Goal: Transaction & Acquisition: Purchase product/service

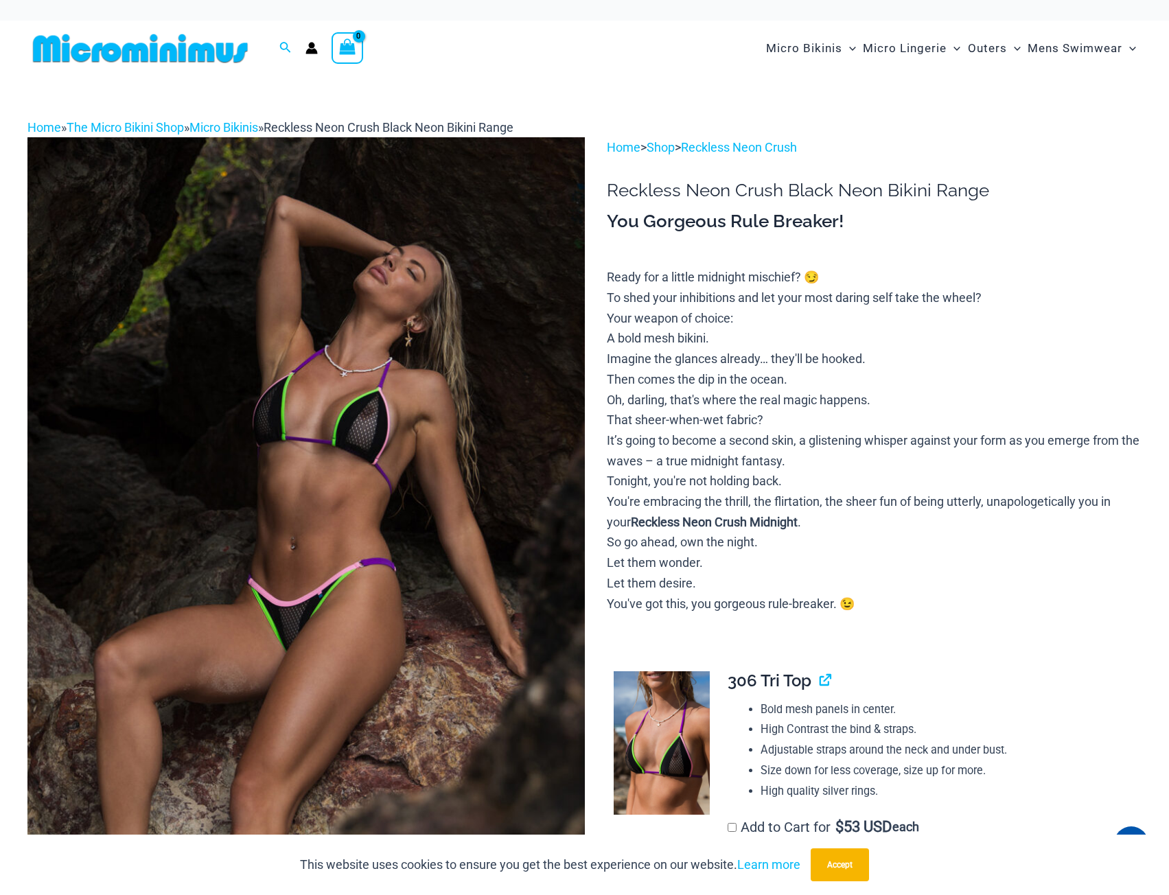
click at [272, 527] on img at bounding box center [306, 555] width 558 height 836
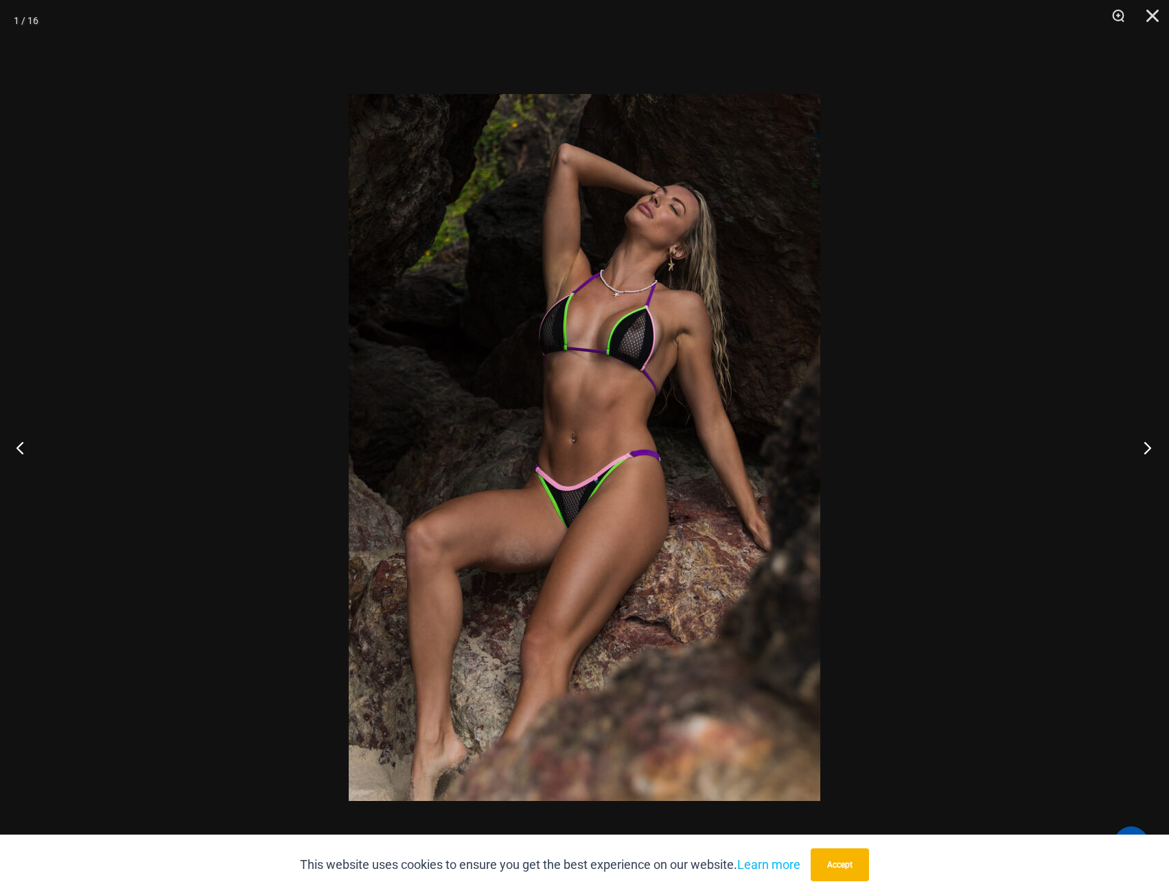
click at [1142, 449] on button "Next" at bounding box center [1144, 447] width 52 height 69
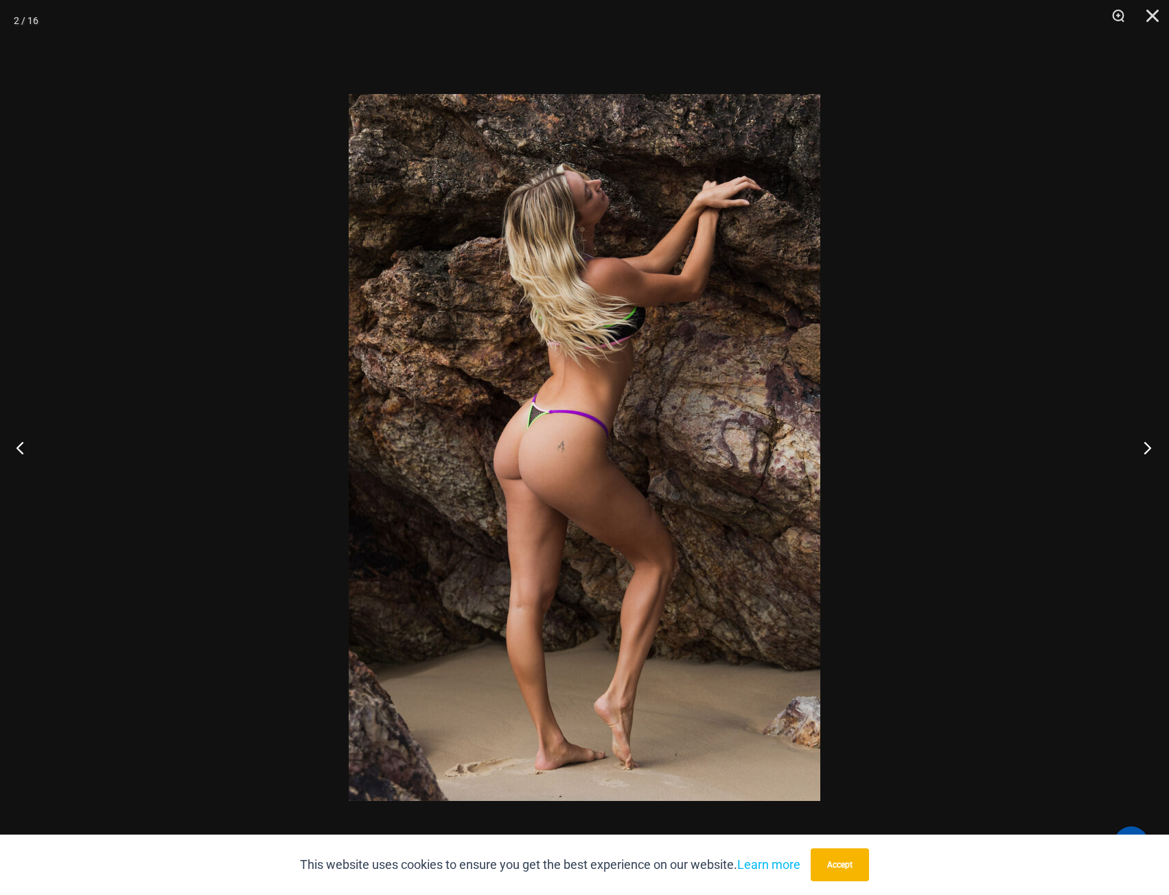
click at [1146, 453] on button "Next" at bounding box center [1144, 447] width 52 height 69
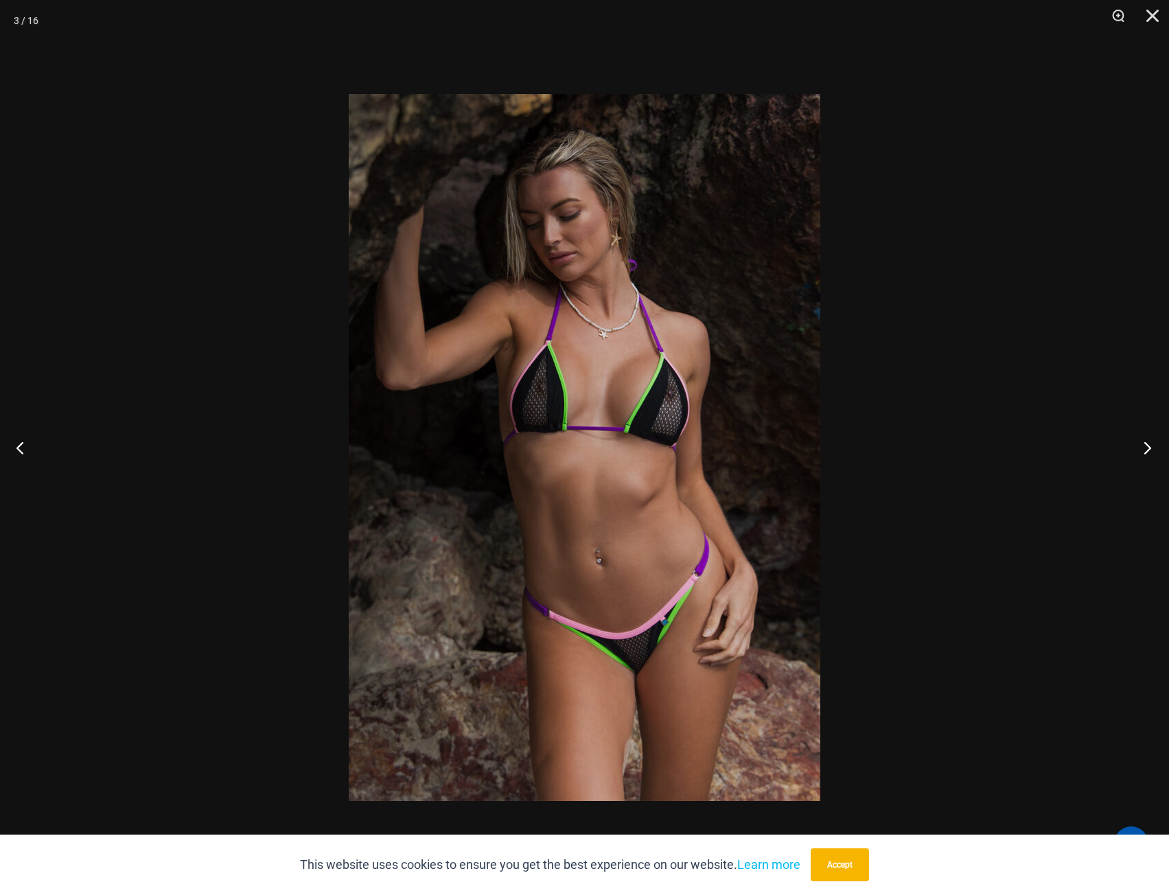
click at [1146, 453] on button "Next" at bounding box center [1144, 447] width 52 height 69
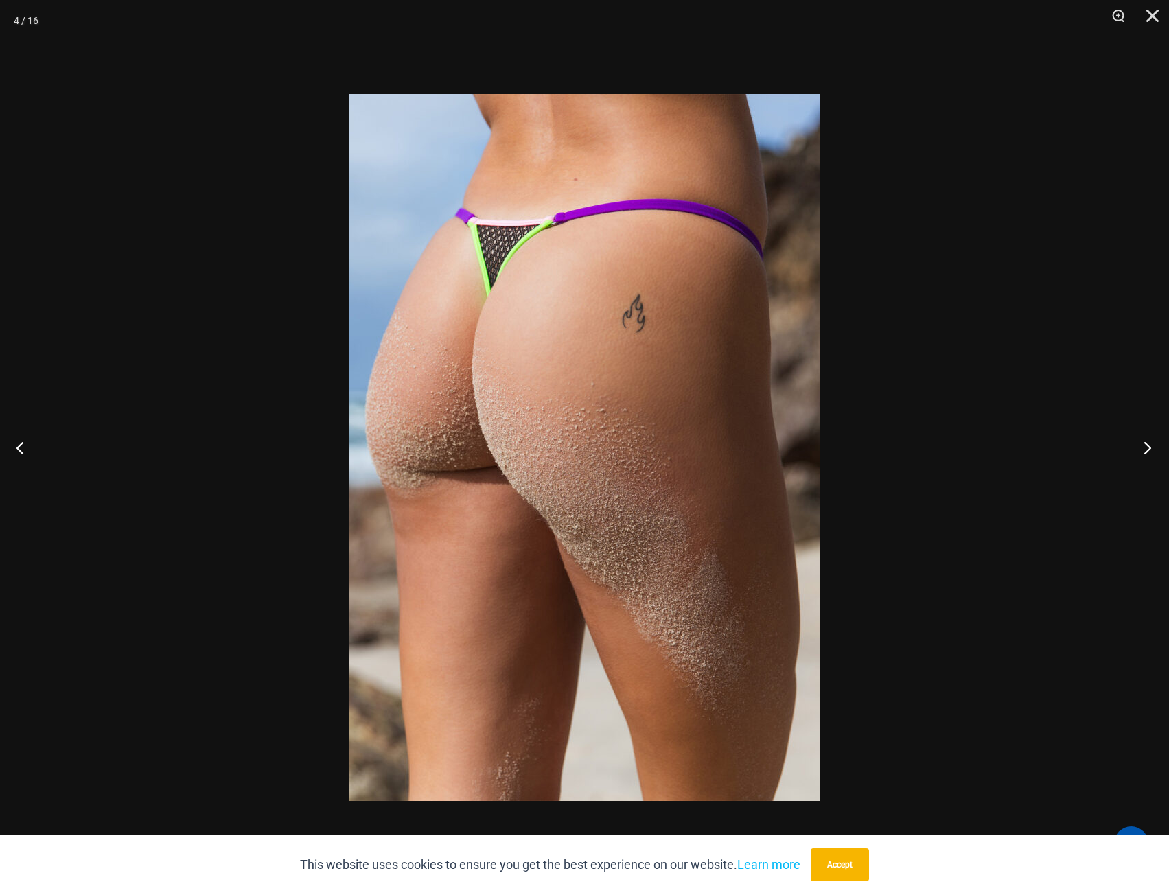
click at [1146, 453] on button "Next" at bounding box center [1144, 447] width 52 height 69
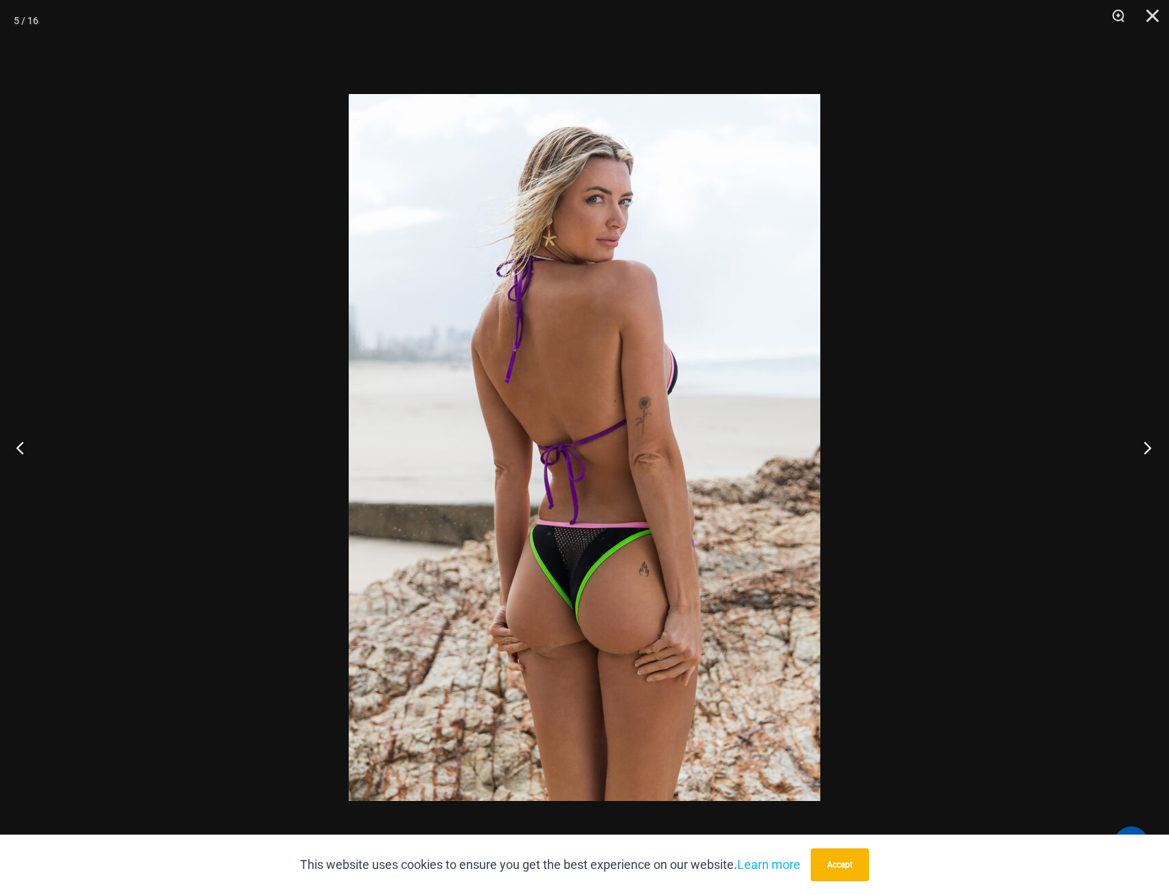
click at [1146, 453] on button "Next" at bounding box center [1144, 447] width 52 height 69
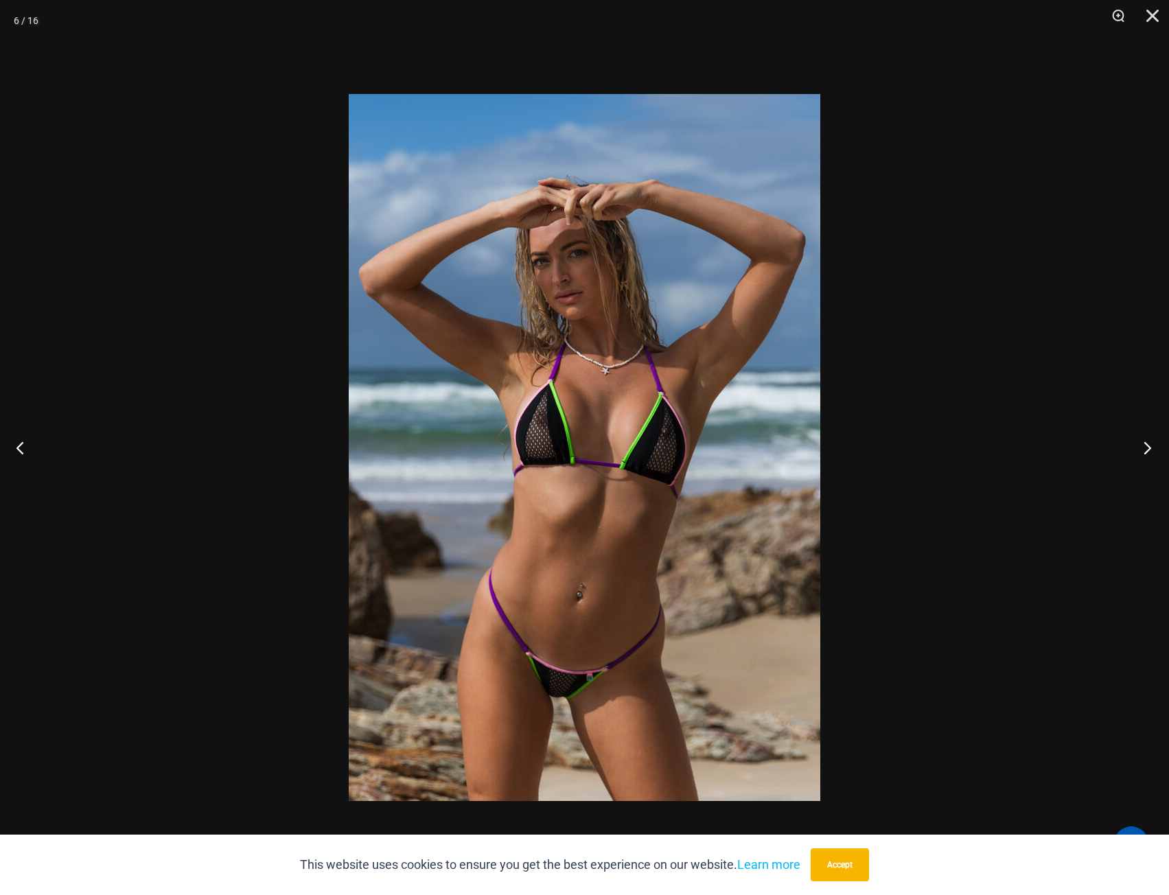
click at [1146, 453] on button "Next" at bounding box center [1144, 447] width 52 height 69
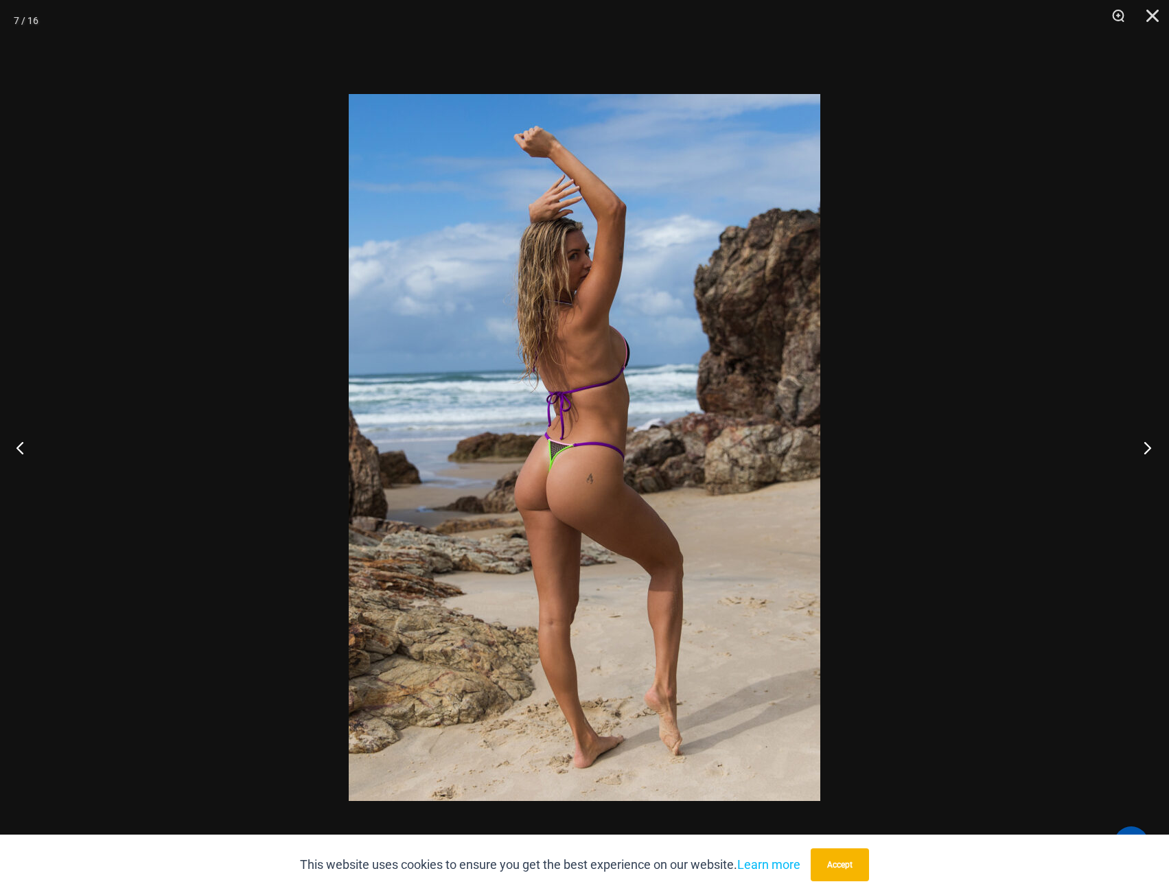
click at [1146, 453] on button "Next" at bounding box center [1144, 447] width 52 height 69
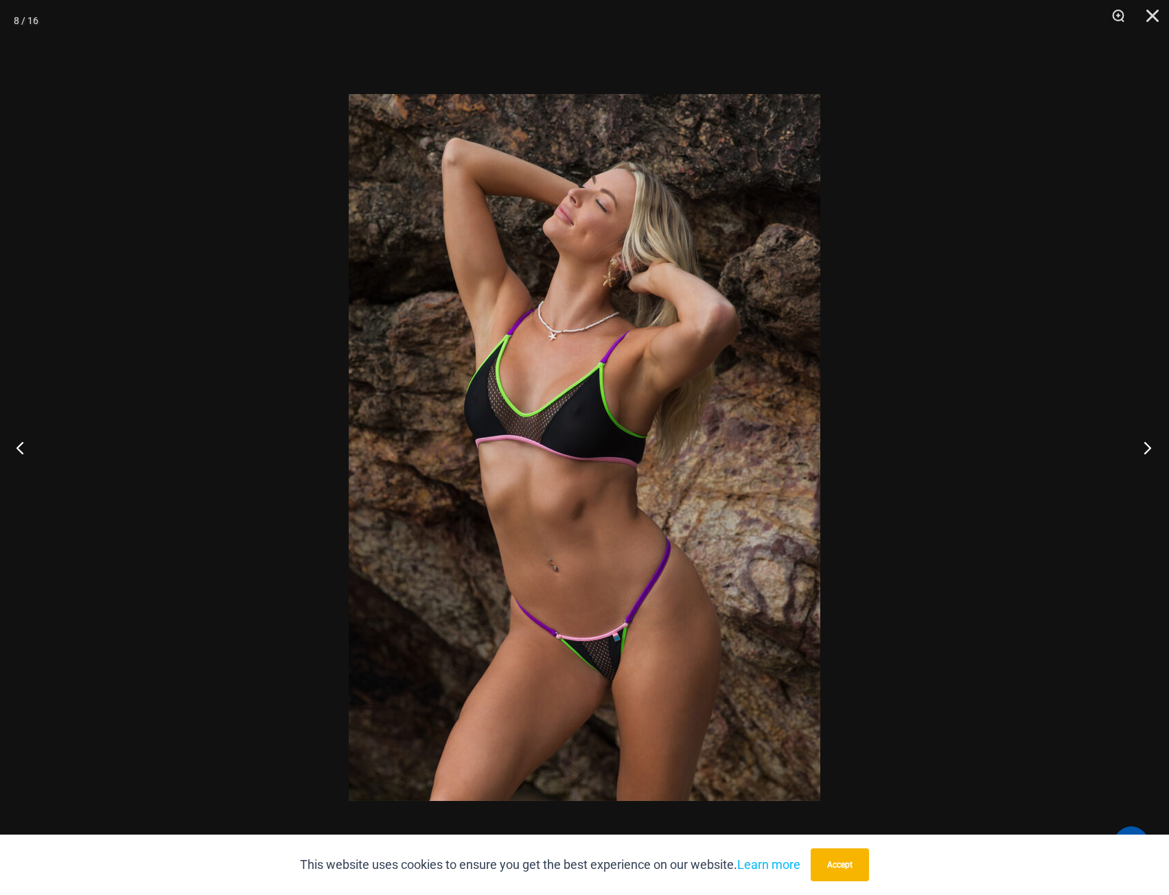
click at [1146, 453] on button "Next" at bounding box center [1144, 447] width 52 height 69
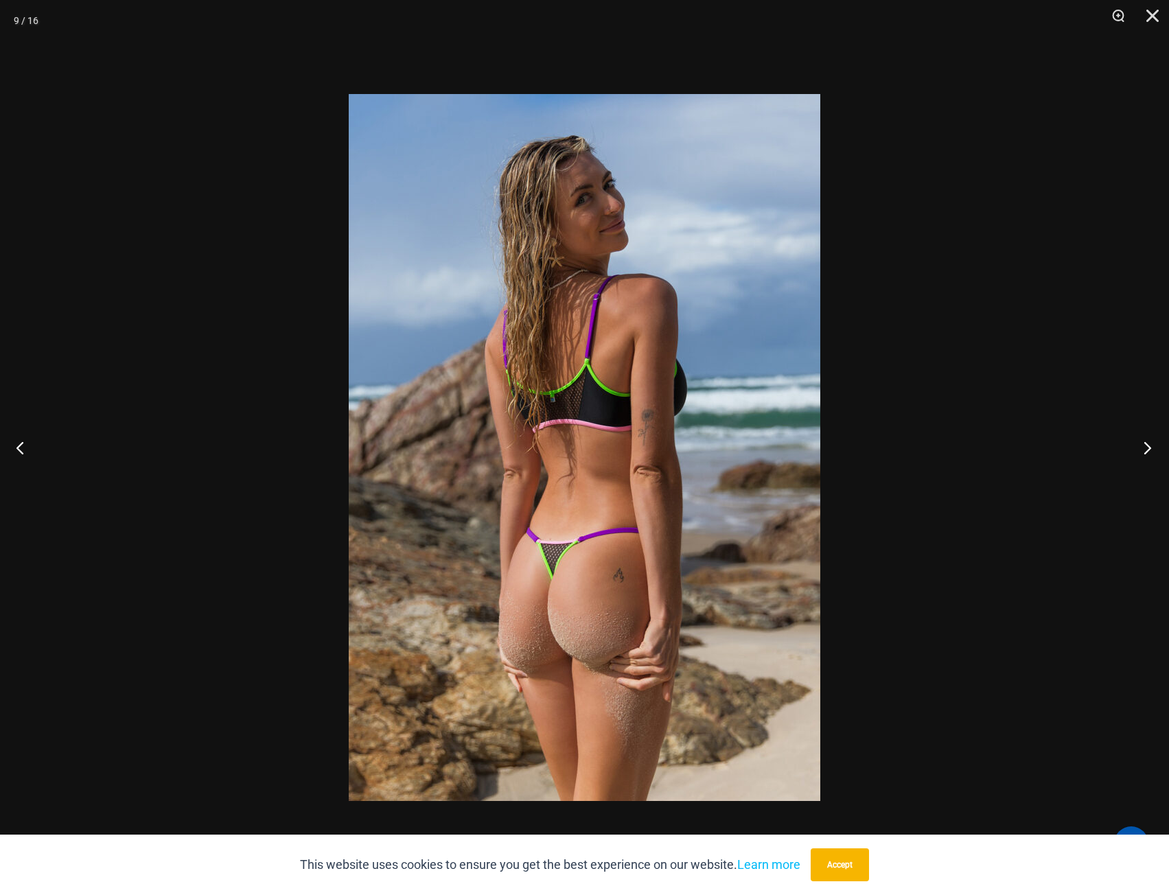
click at [1146, 453] on button "Next" at bounding box center [1144, 447] width 52 height 69
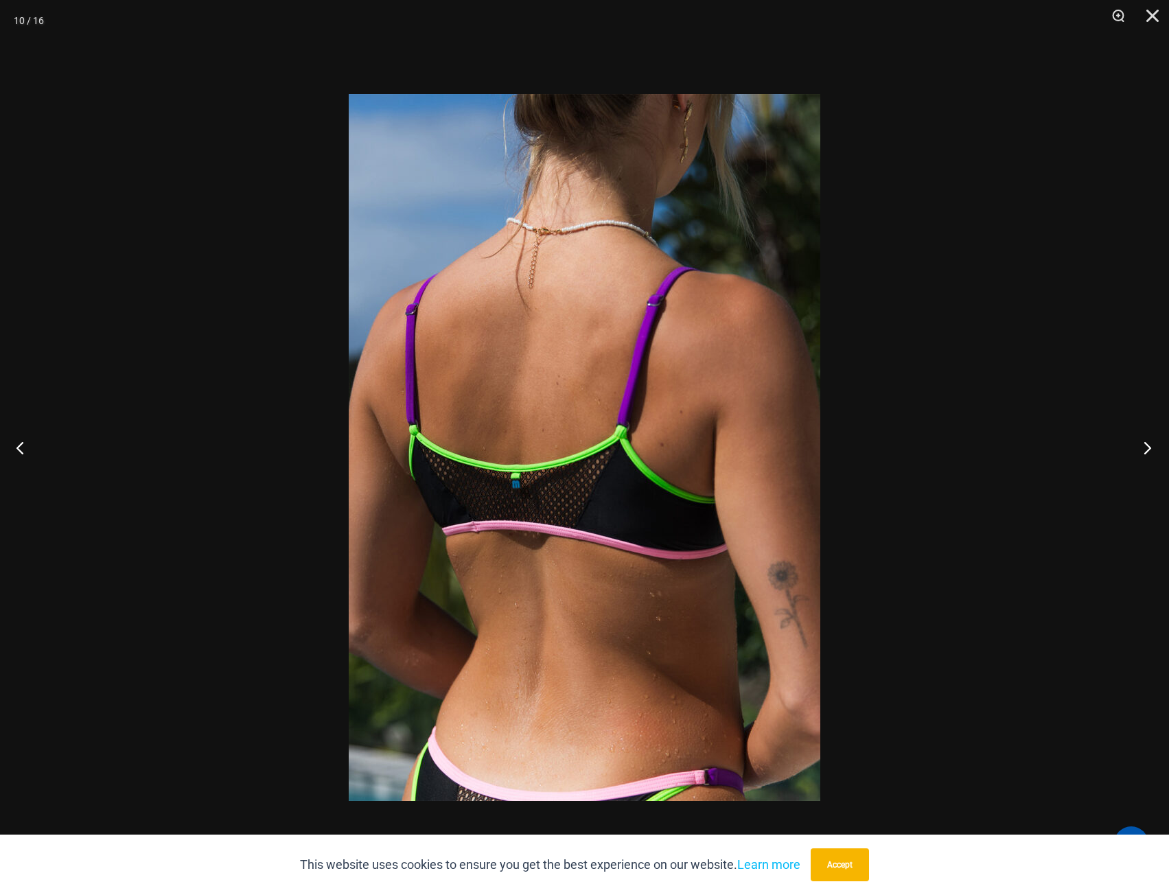
click at [1146, 453] on button "Next" at bounding box center [1144, 447] width 52 height 69
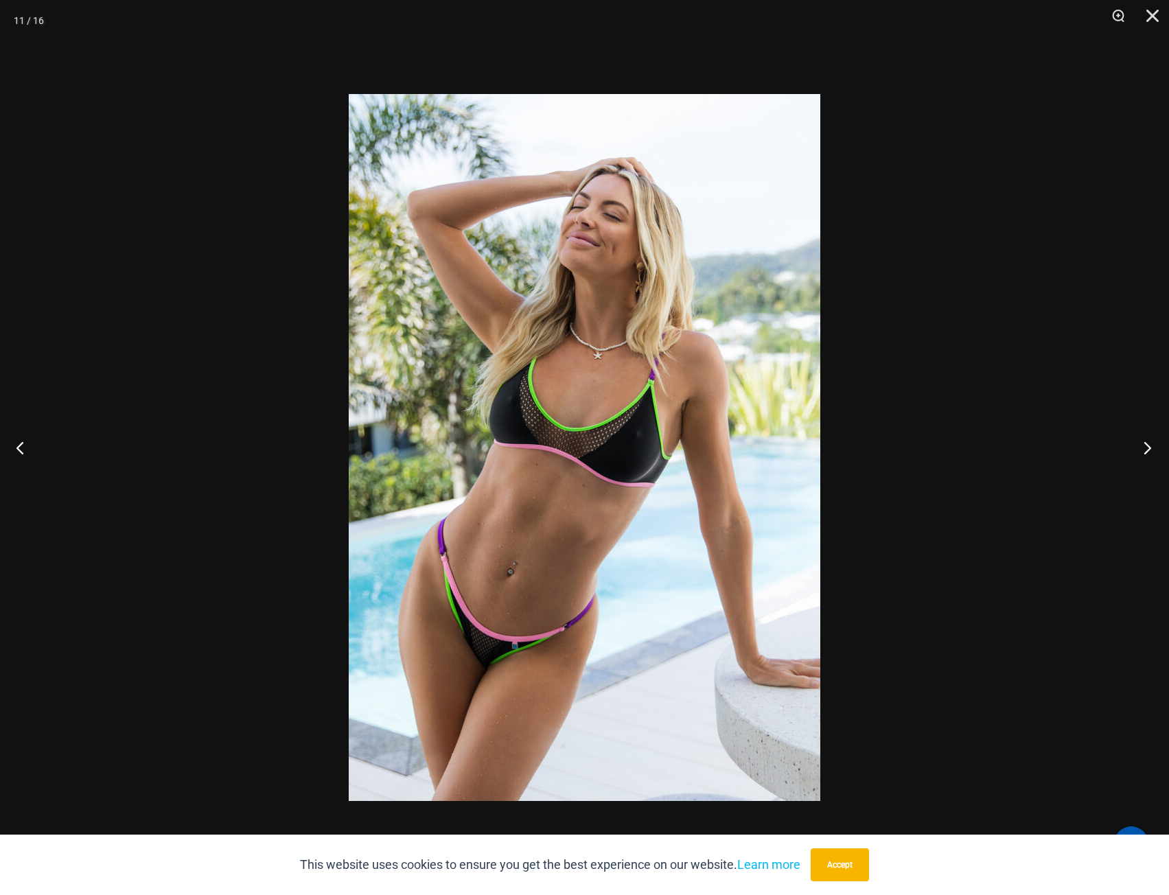
click at [1146, 453] on button "Next" at bounding box center [1144, 447] width 52 height 69
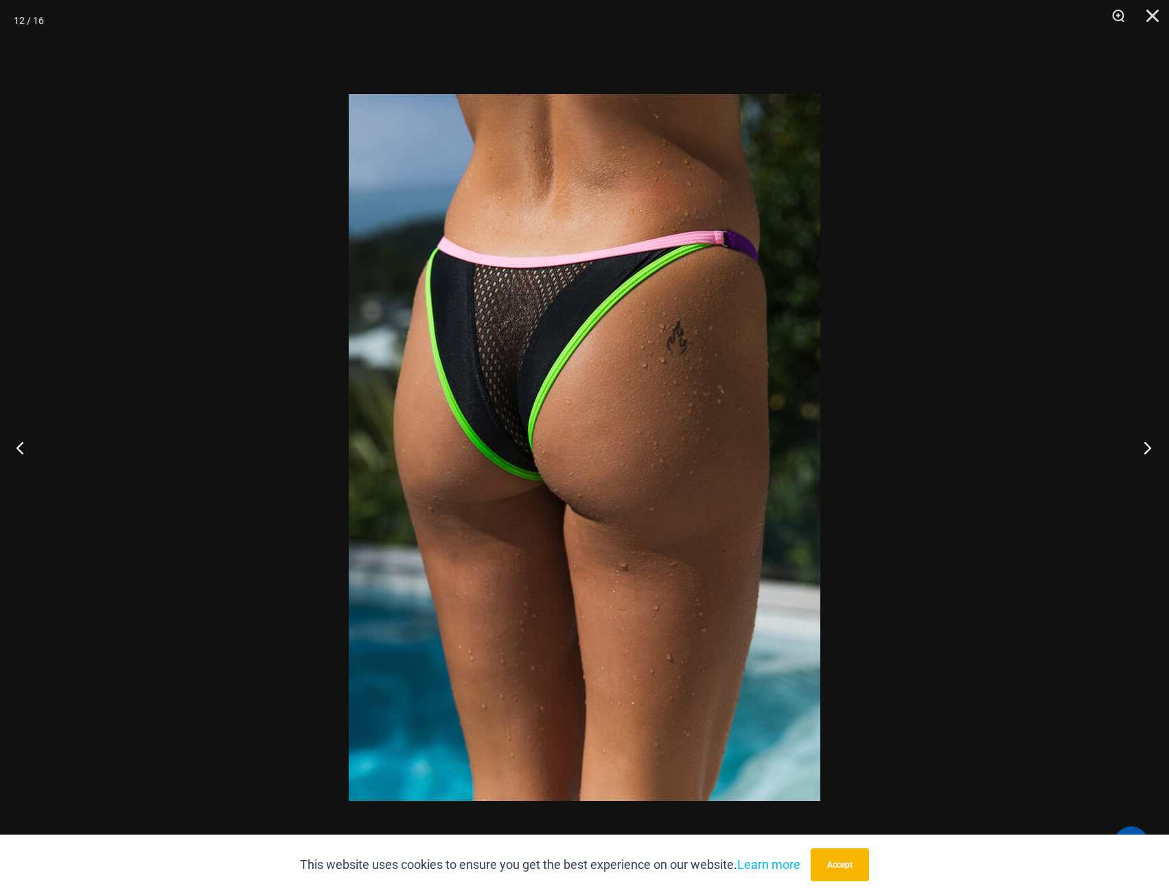
click at [1146, 453] on button "Next" at bounding box center [1144, 447] width 52 height 69
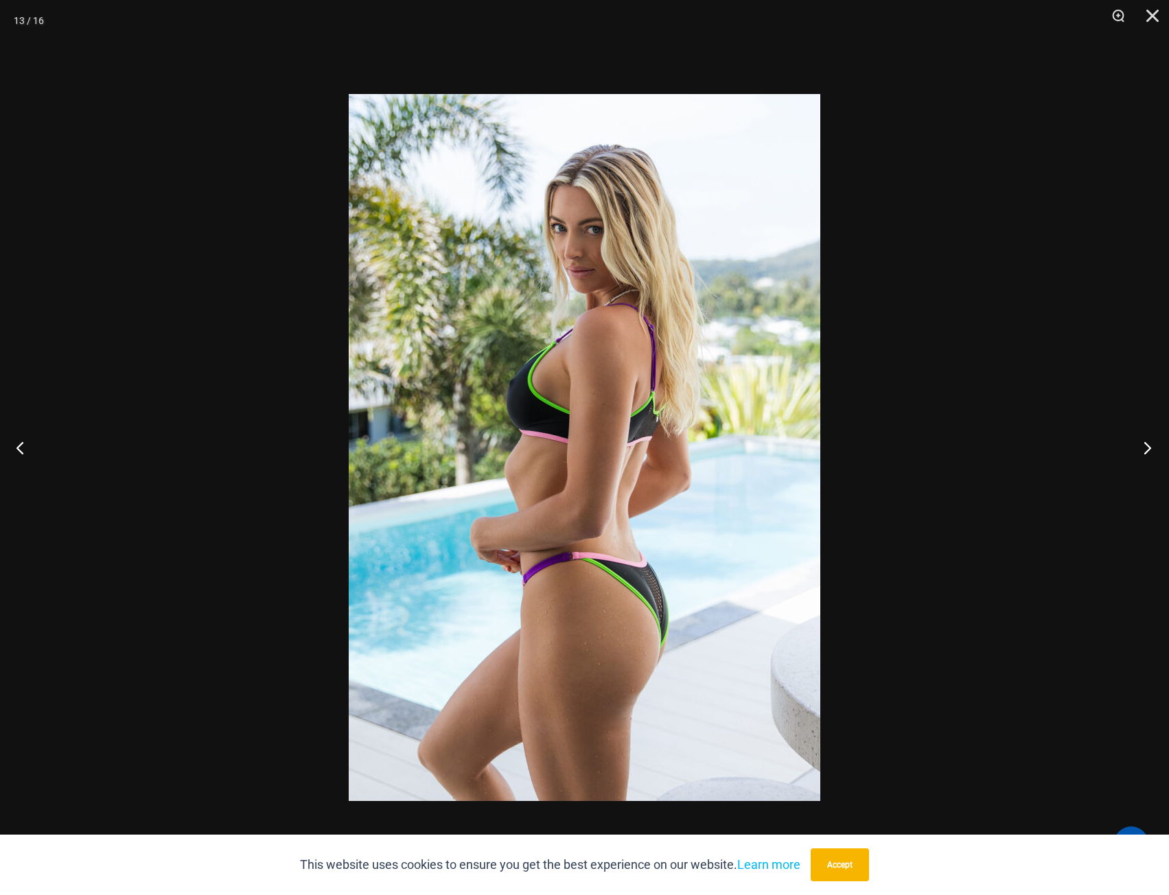
click at [1146, 453] on button "Next" at bounding box center [1144, 447] width 52 height 69
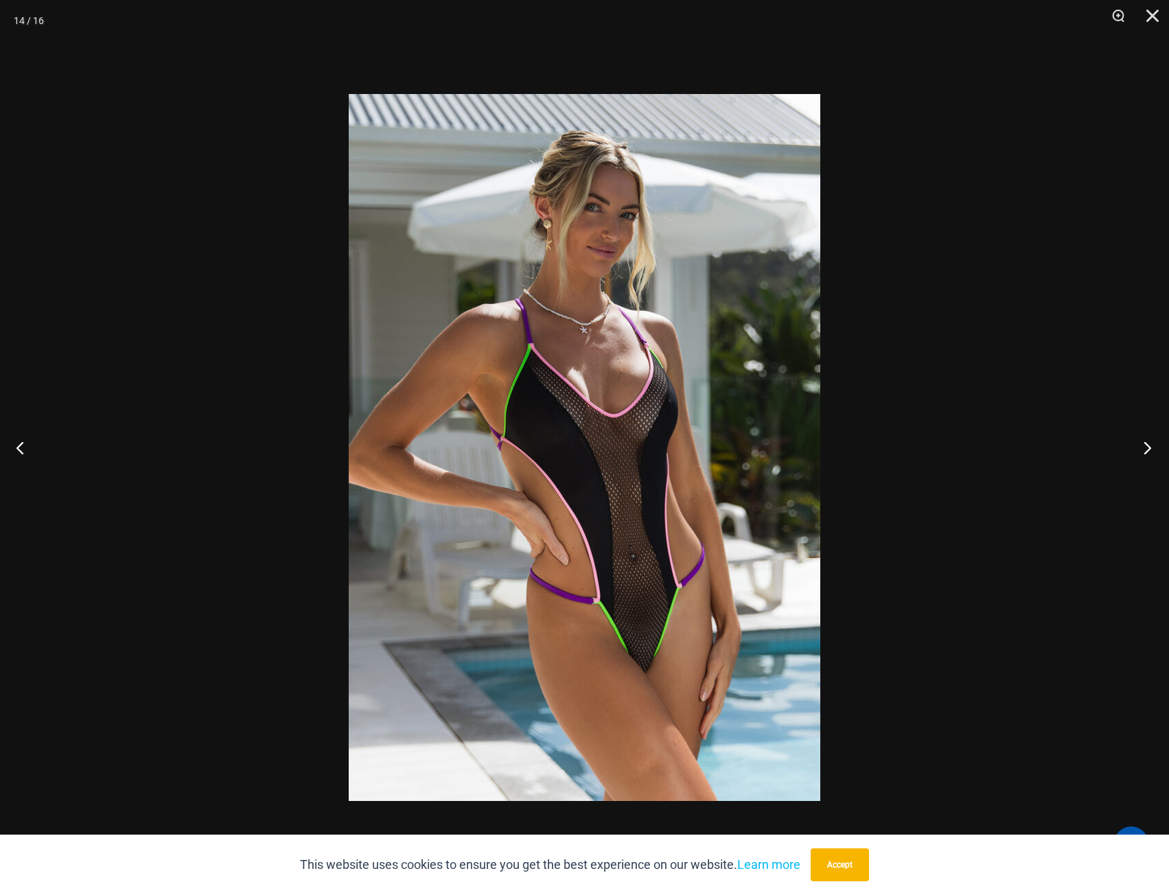
click at [1146, 453] on button "Next" at bounding box center [1144, 447] width 52 height 69
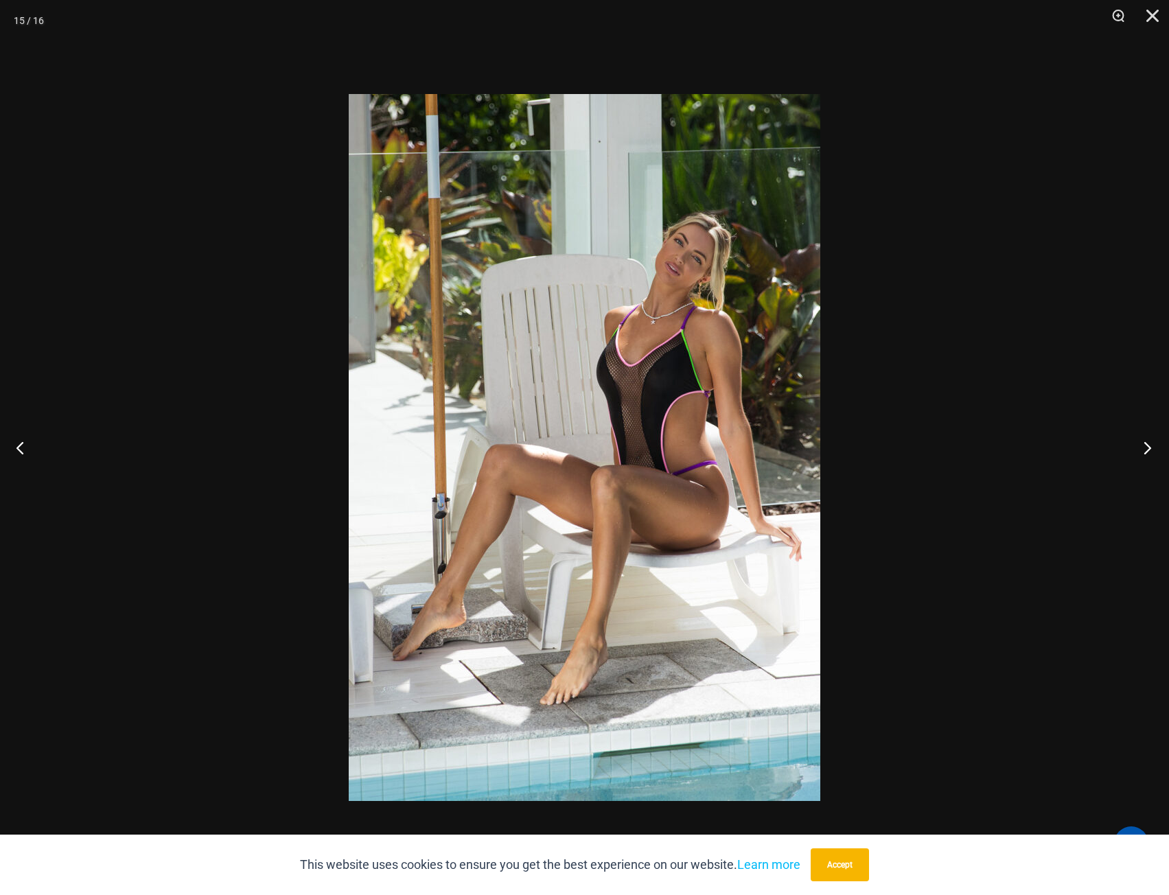
click at [1146, 453] on button "Next" at bounding box center [1144, 447] width 52 height 69
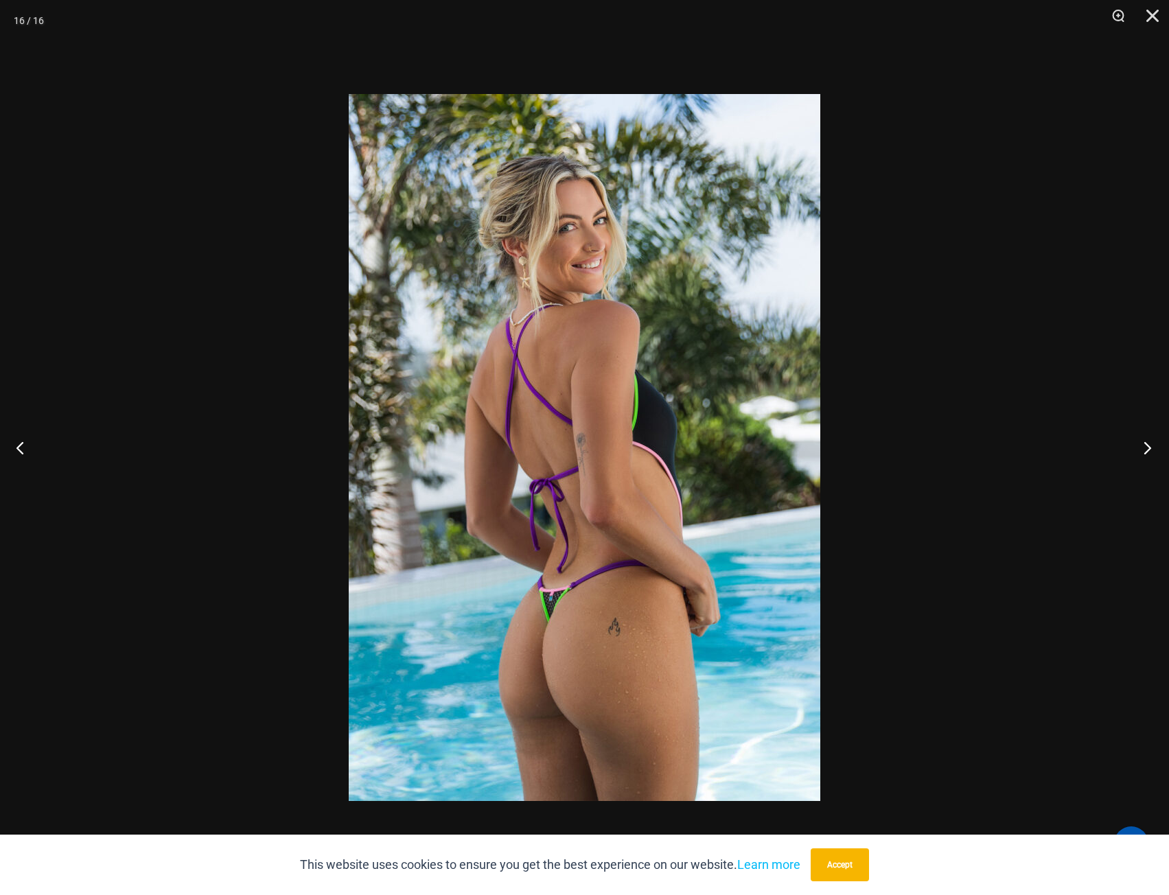
click at [1146, 453] on button "Next" at bounding box center [1144, 447] width 52 height 69
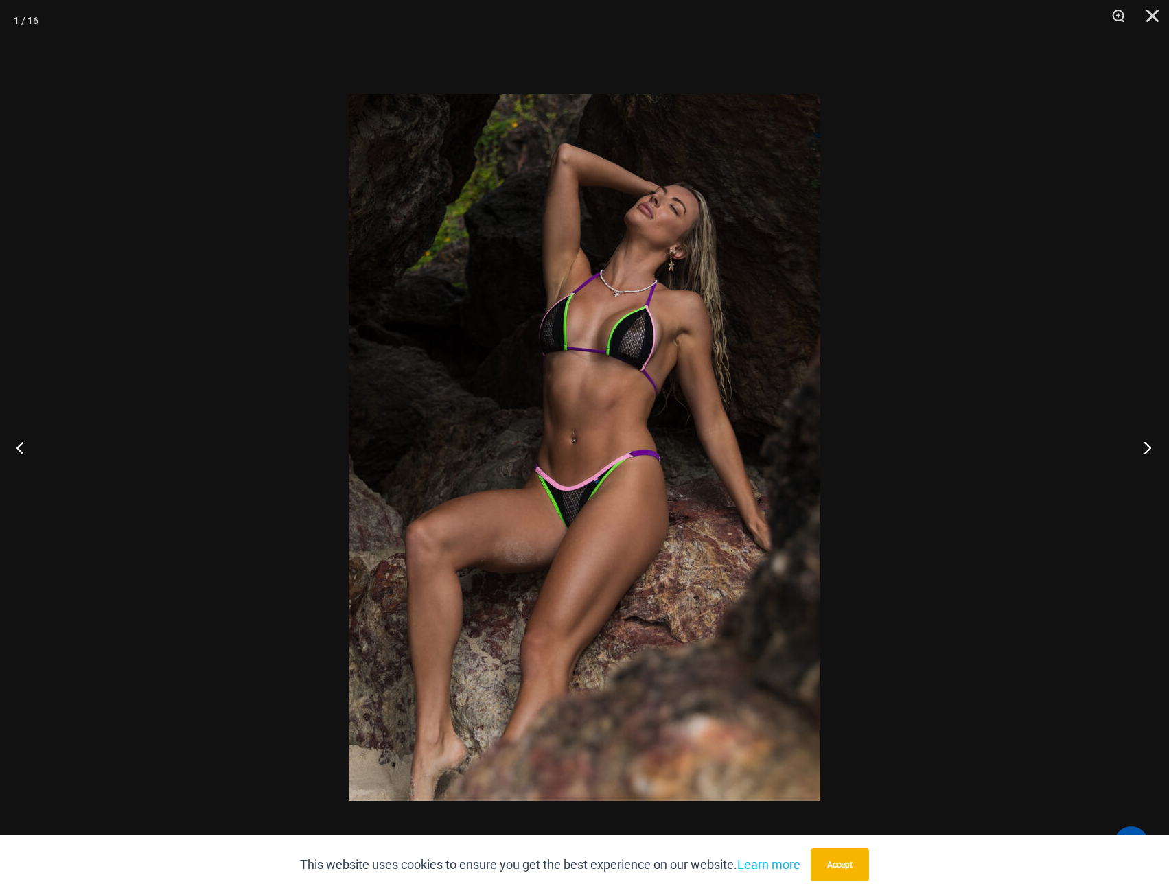
click at [1146, 453] on button "Next" at bounding box center [1144, 447] width 52 height 69
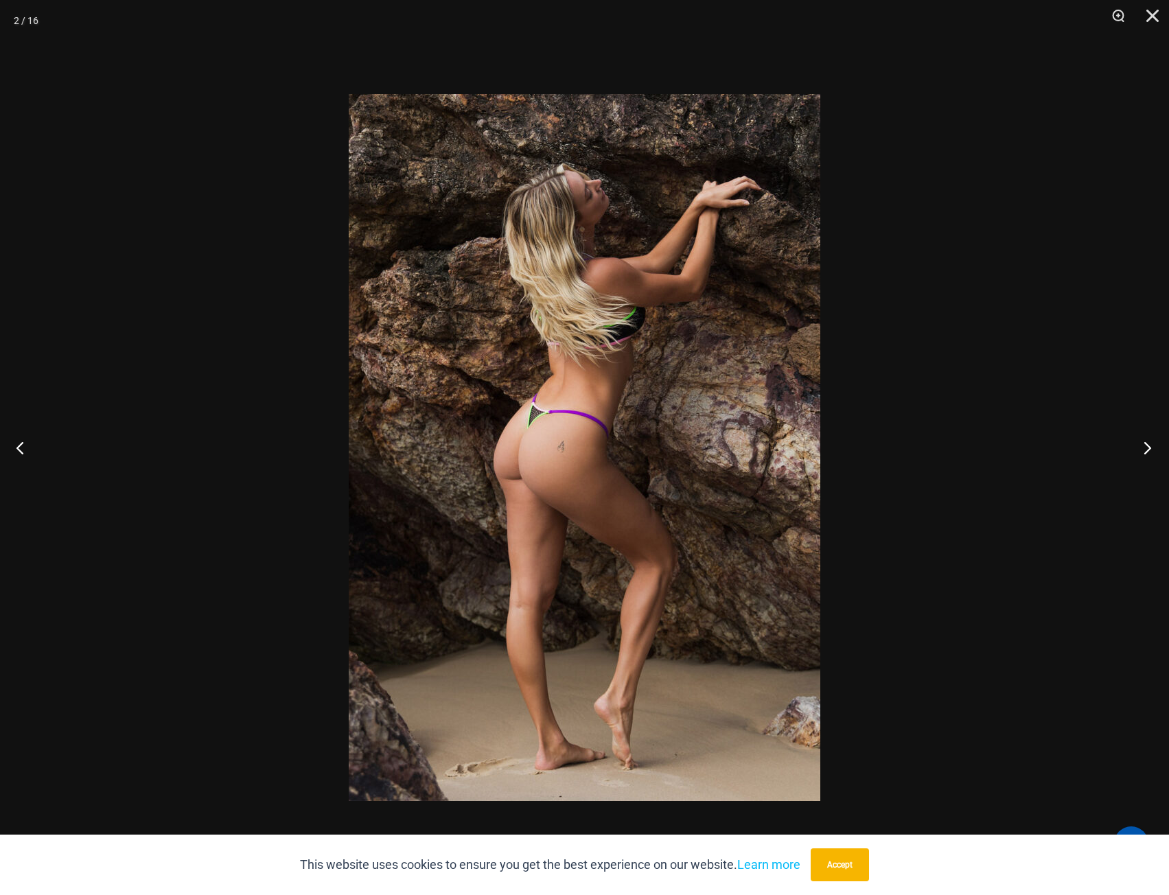
click at [1146, 453] on button "Next" at bounding box center [1144, 447] width 52 height 69
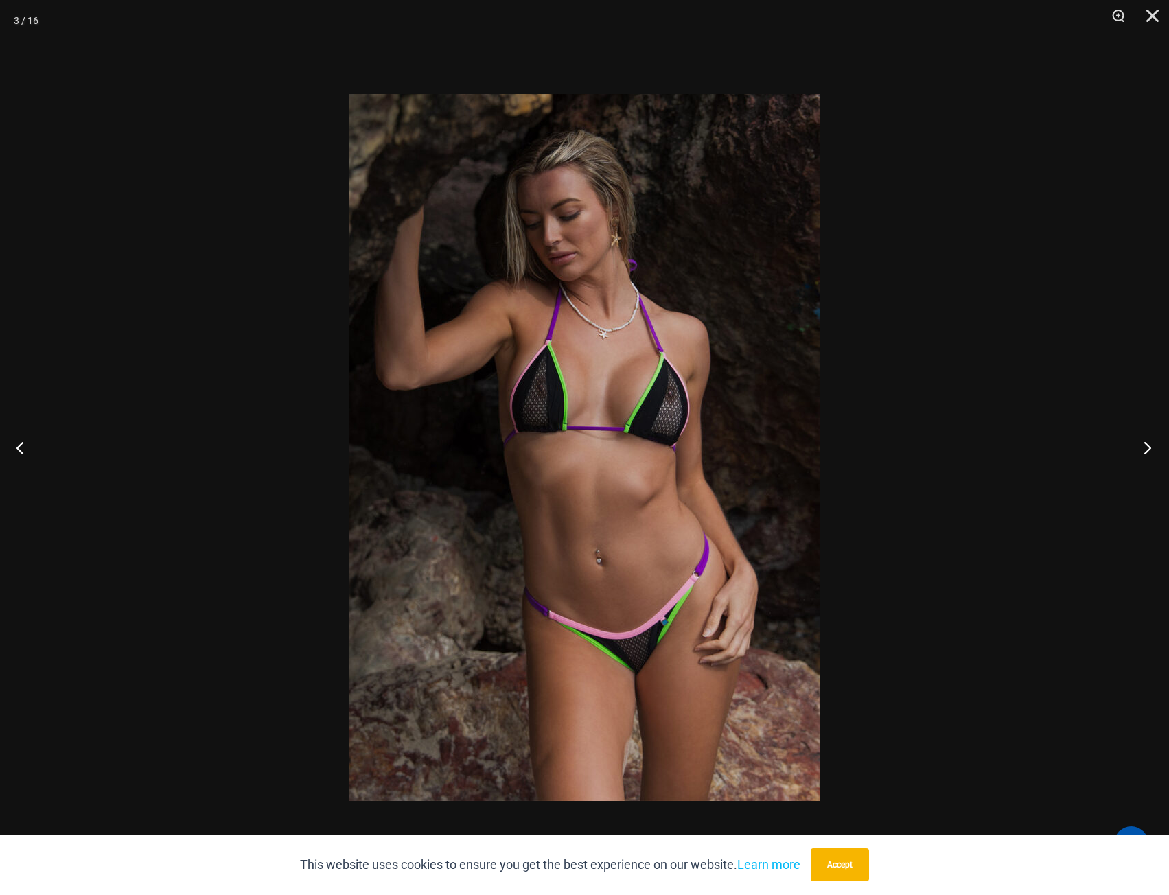
click at [1146, 453] on button "Next" at bounding box center [1144, 447] width 52 height 69
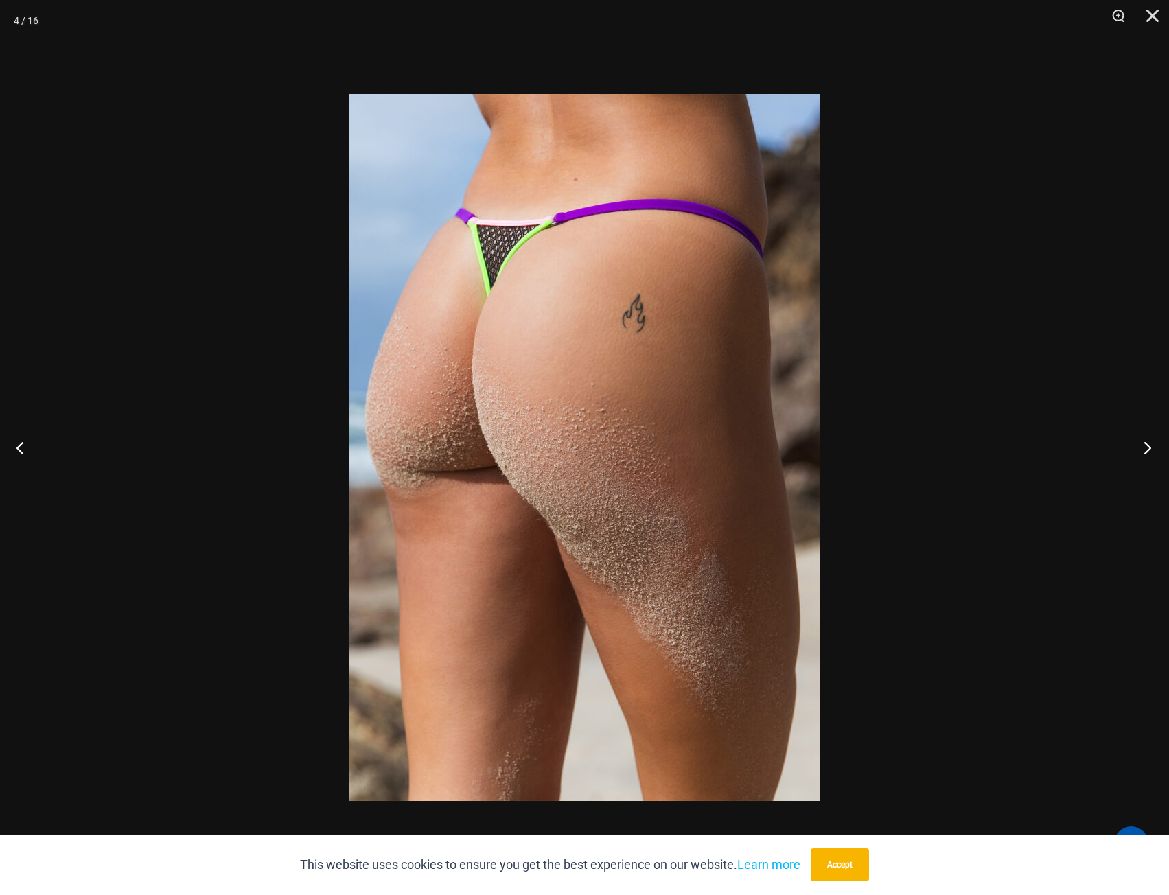
click at [1146, 453] on button "Next" at bounding box center [1144, 447] width 52 height 69
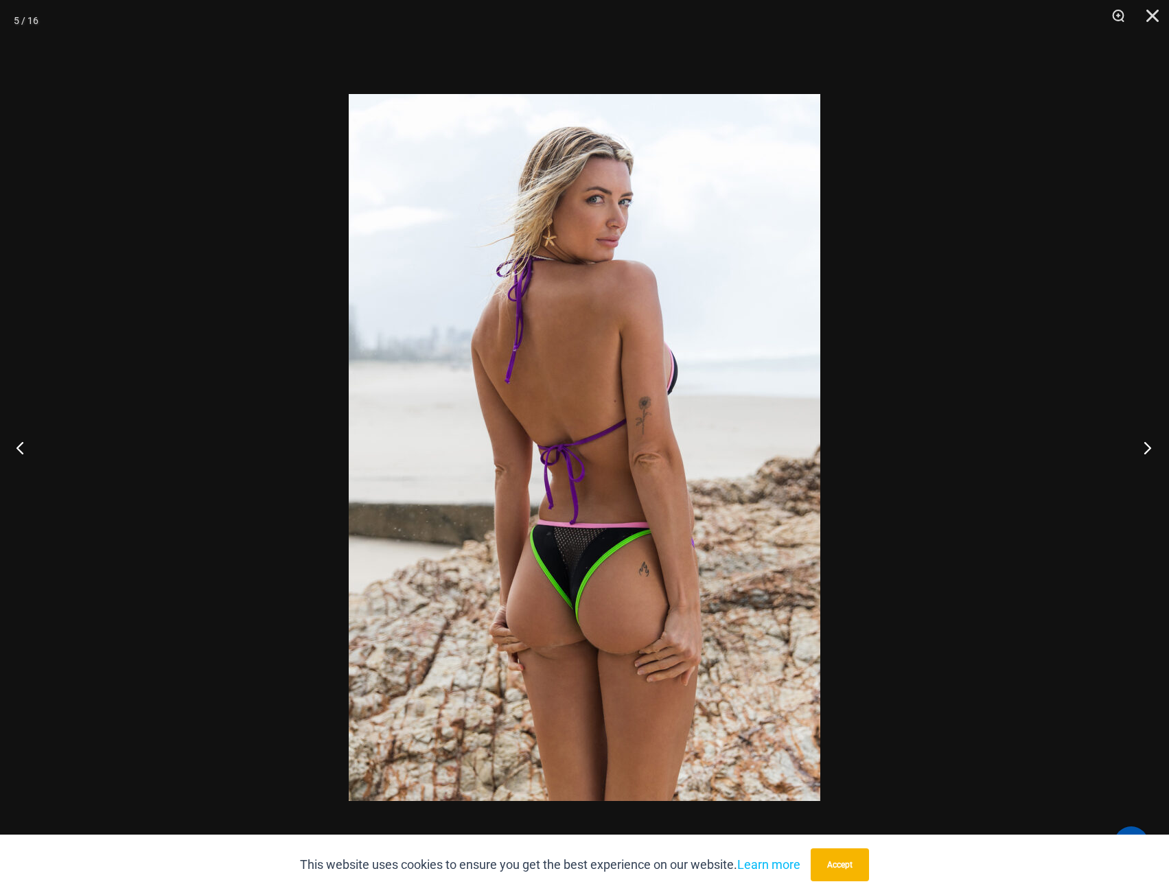
click at [1146, 453] on button "Next" at bounding box center [1144, 447] width 52 height 69
